Goal: Task Accomplishment & Management: Use online tool/utility

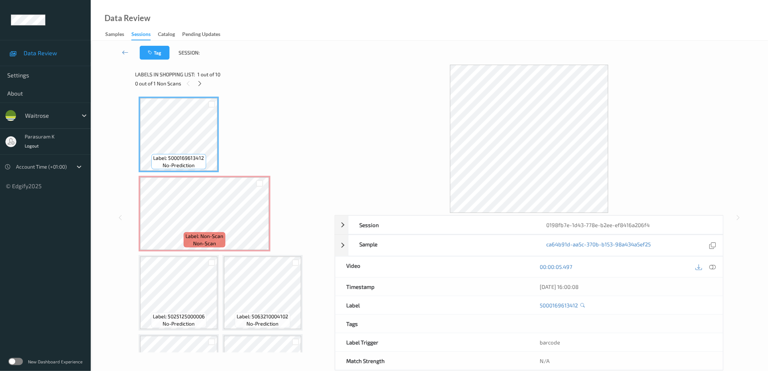
click at [295, 100] on div "Label: 5000169613412 no-prediction Label: Non-Scan non-scan Label: Non-Scan non…" at bounding box center [232, 332] width 187 height 471
click at [199, 84] on icon at bounding box center [200, 83] width 6 height 7
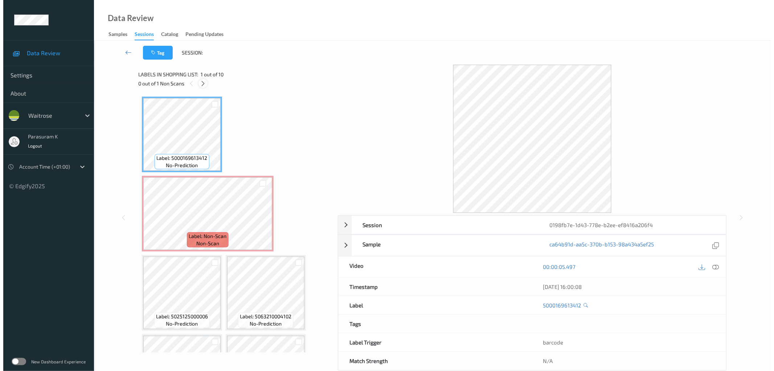
scroll to position [4, 0]
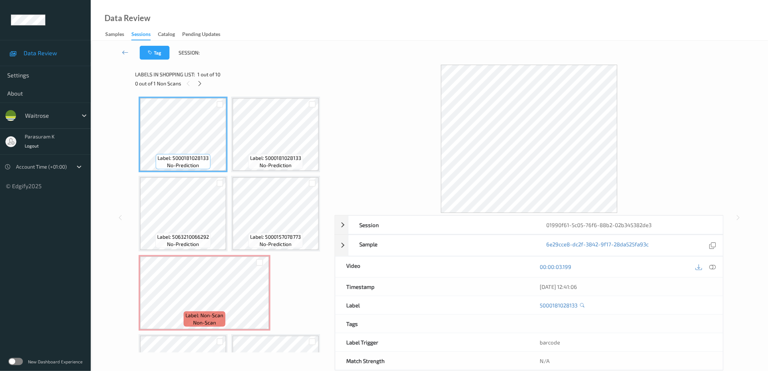
click at [351, 62] on div "Tag Session:" at bounding box center [429, 53] width 647 height 24
click at [201, 84] on icon at bounding box center [200, 83] width 6 height 7
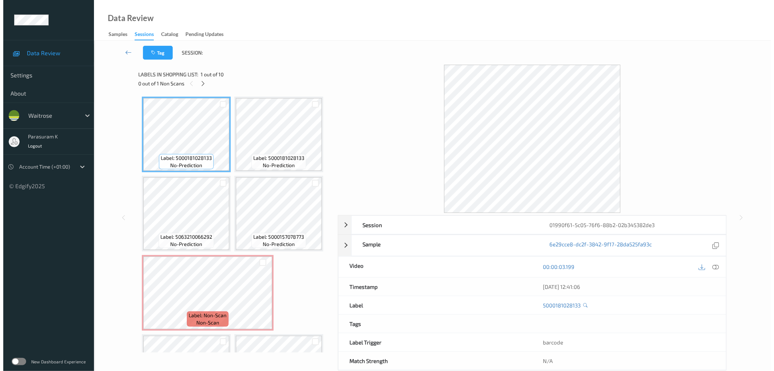
scroll to position [82, 0]
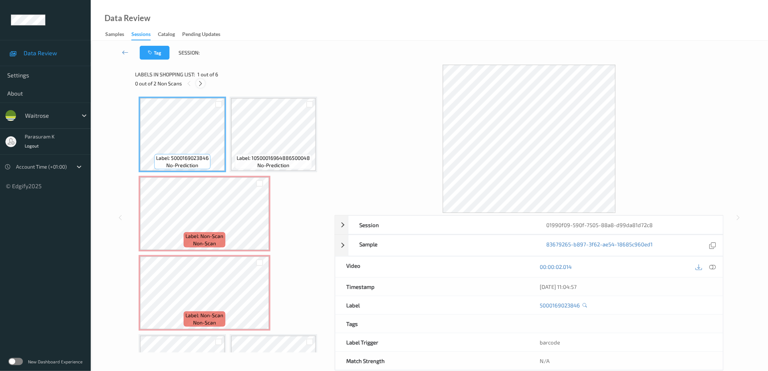
click at [203, 85] on icon at bounding box center [200, 83] width 6 height 7
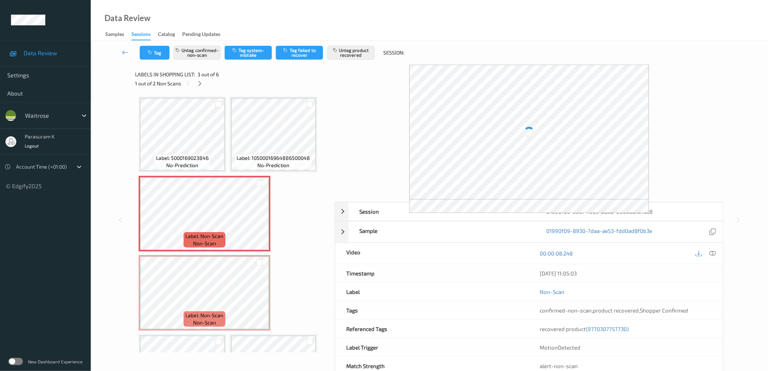
scroll to position [4, 0]
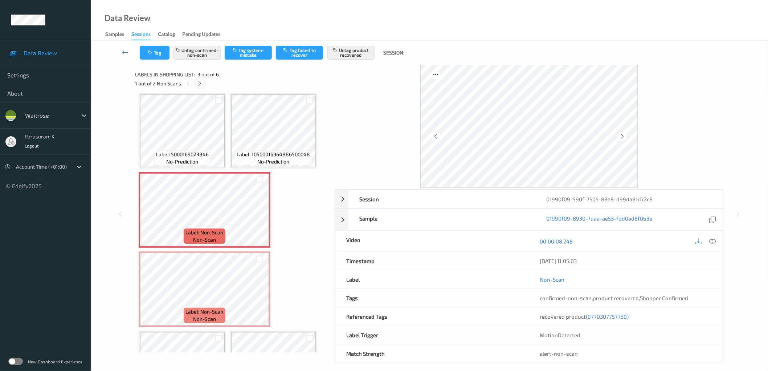
click at [199, 84] on icon at bounding box center [200, 83] width 6 height 7
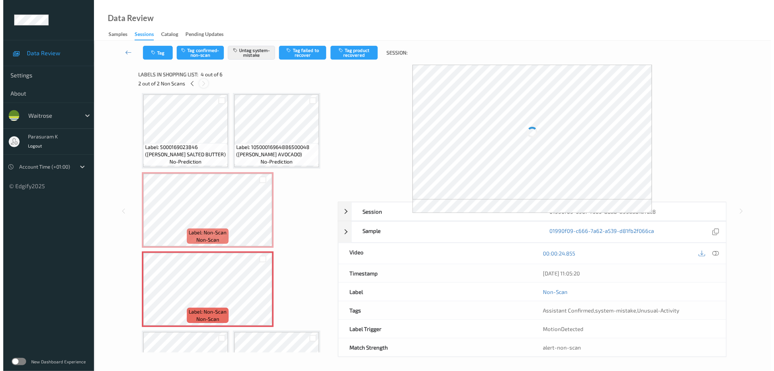
scroll to position [59, 0]
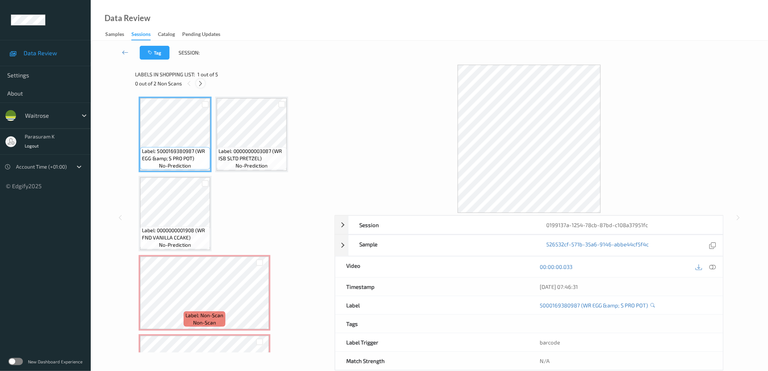
click at [202, 84] on icon at bounding box center [200, 83] width 6 height 7
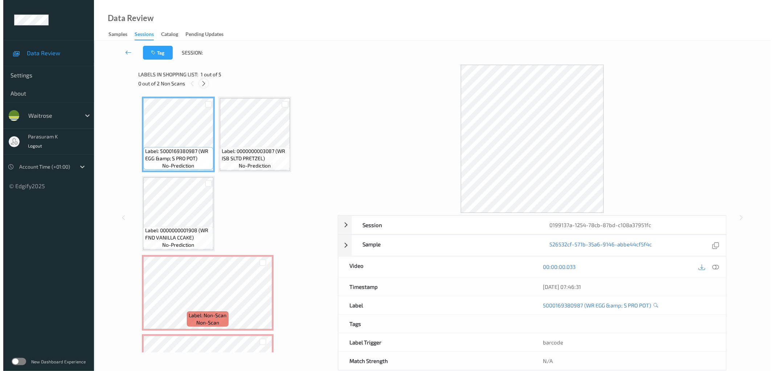
scroll to position [59, 0]
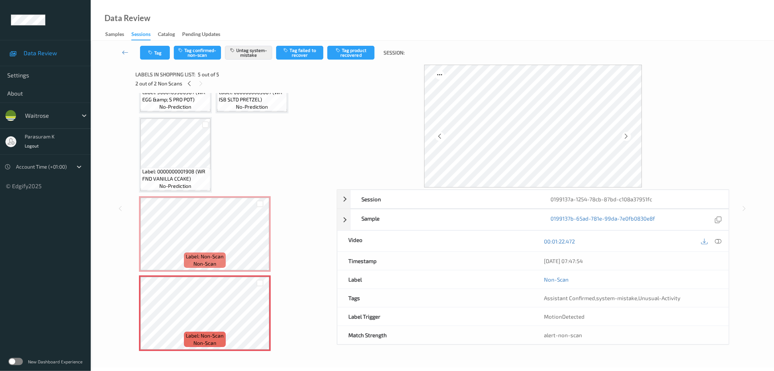
click at [266, 154] on div "Label: 5000169380987 (WR EGG &amp; S PRO POT) no-prediction Label: 000000000308…" at bounding box center [233, 194] width 189 height 313
